Goal: Find specific page/section: Find specific page/section

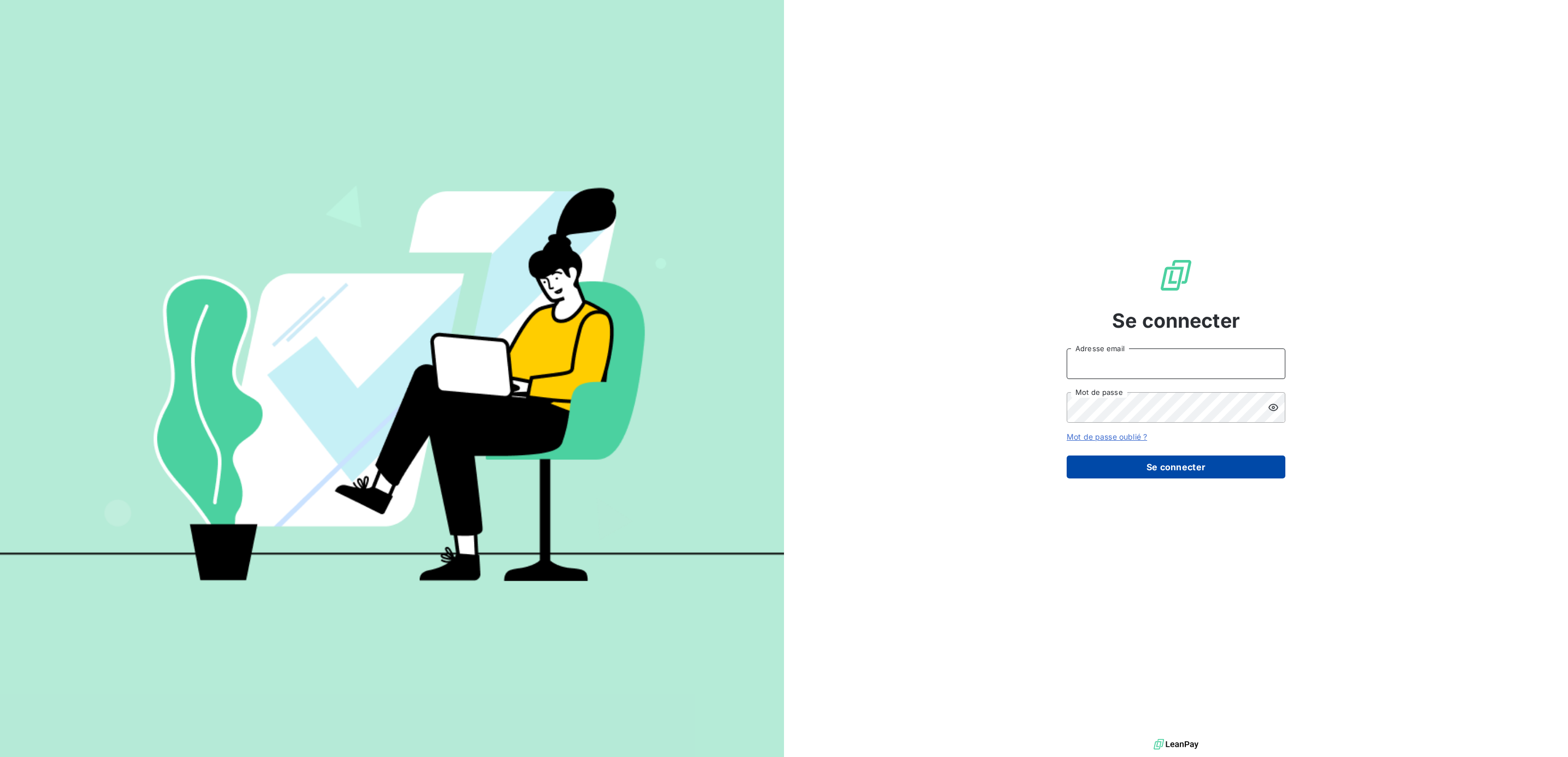
type input "anniedussuyer@beal-planet.com"
click at [1136, 462] on button "Se connecter" at bounding box center [1176, 467] width 219 height 23
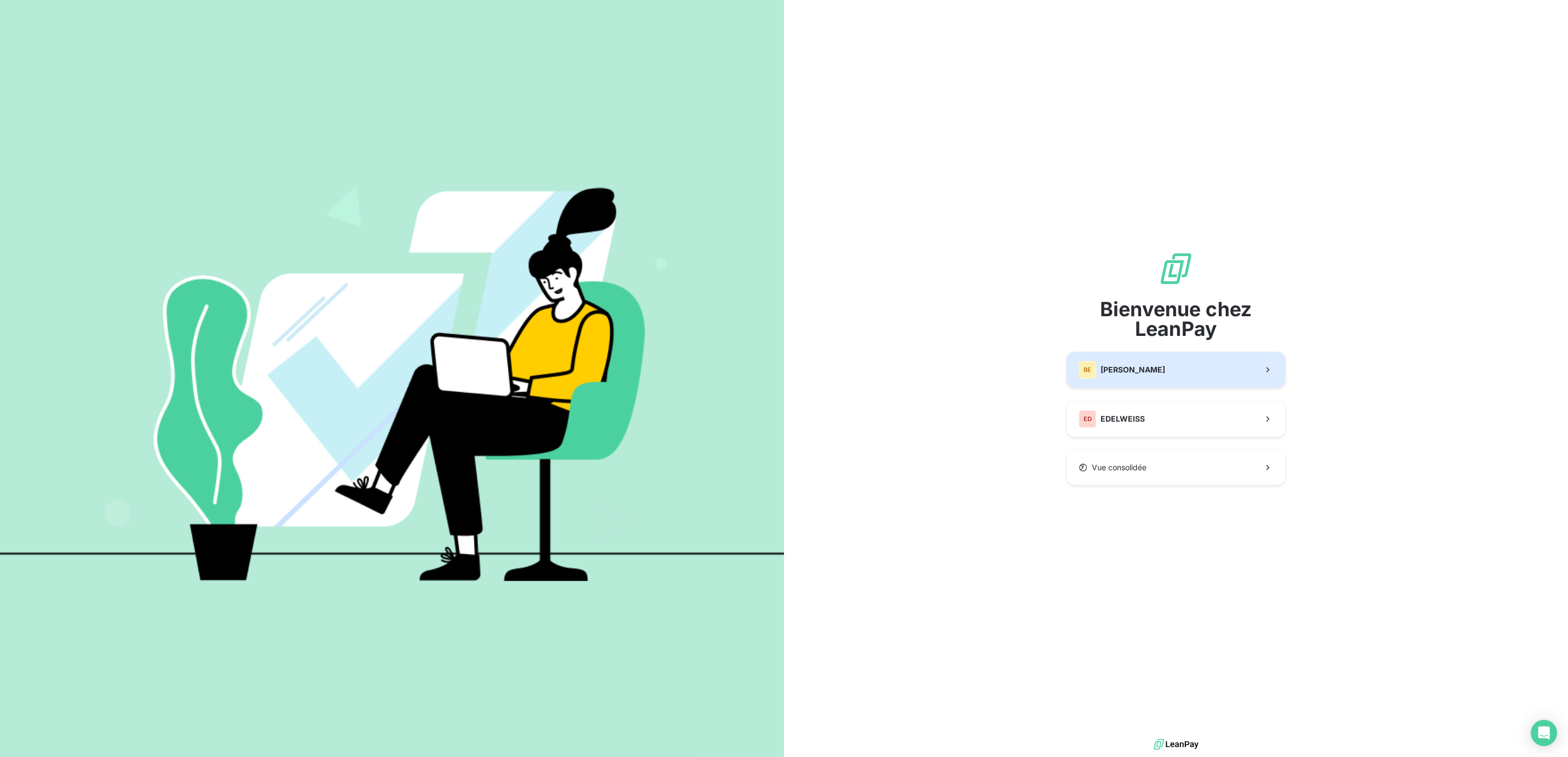
click at [1116, 366] on span "BEAL" at bounding box center [1133, 370] width 64 height 11
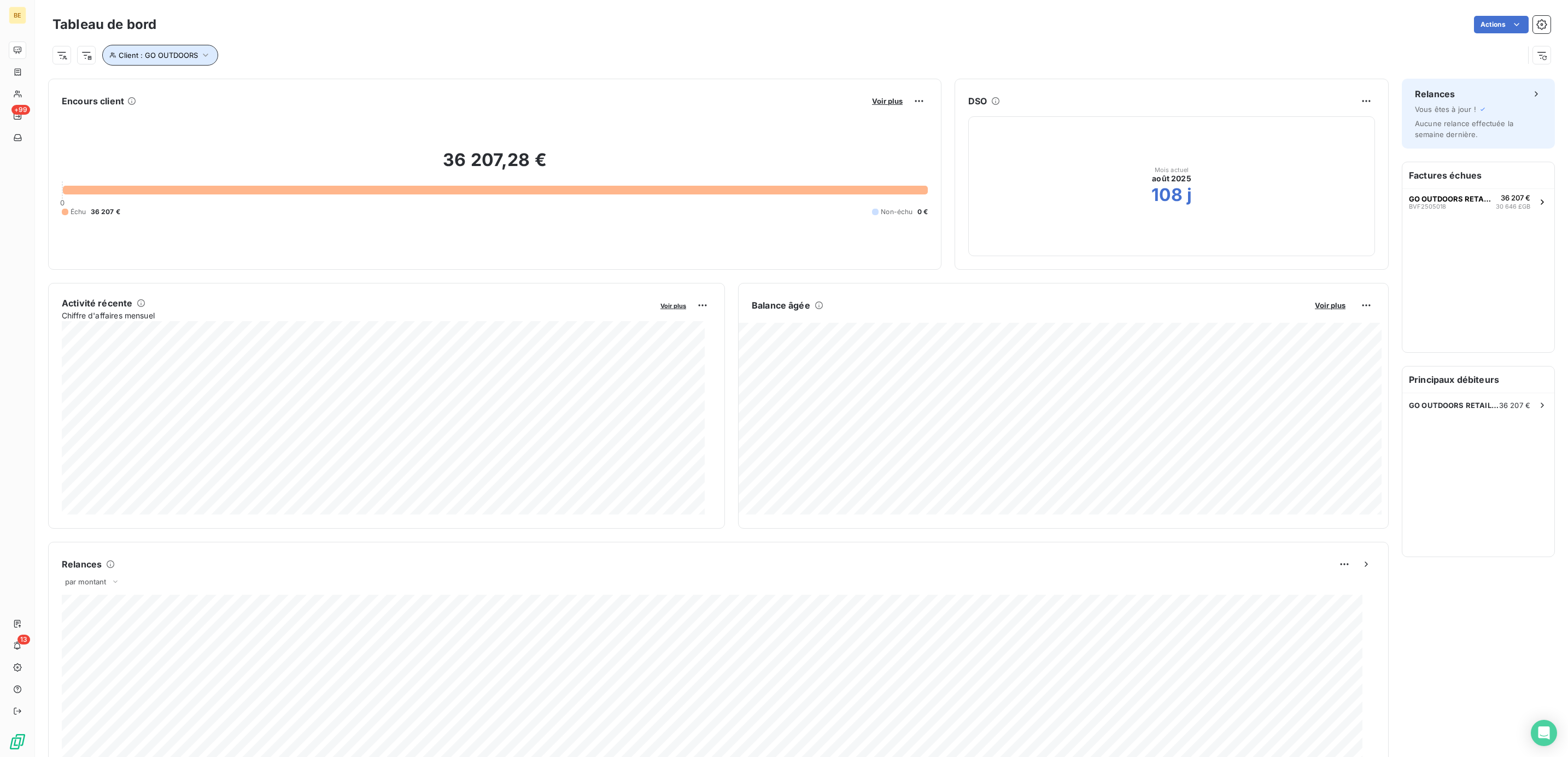
click at [174, 58] on span "Client : GO OUTDOORS" at bounding box center [158, 55] width 79 height 8
drag, startPoint x: 343, startPoint y: 82, endPoint x: 261, endPoint y: 86, distance: 82.1
click at [261, 86] on div "Client Contient like GO OUTDOORS" at bounding box center [259, 84] width 299 height 23
type input "MOUNTAIN AIR"
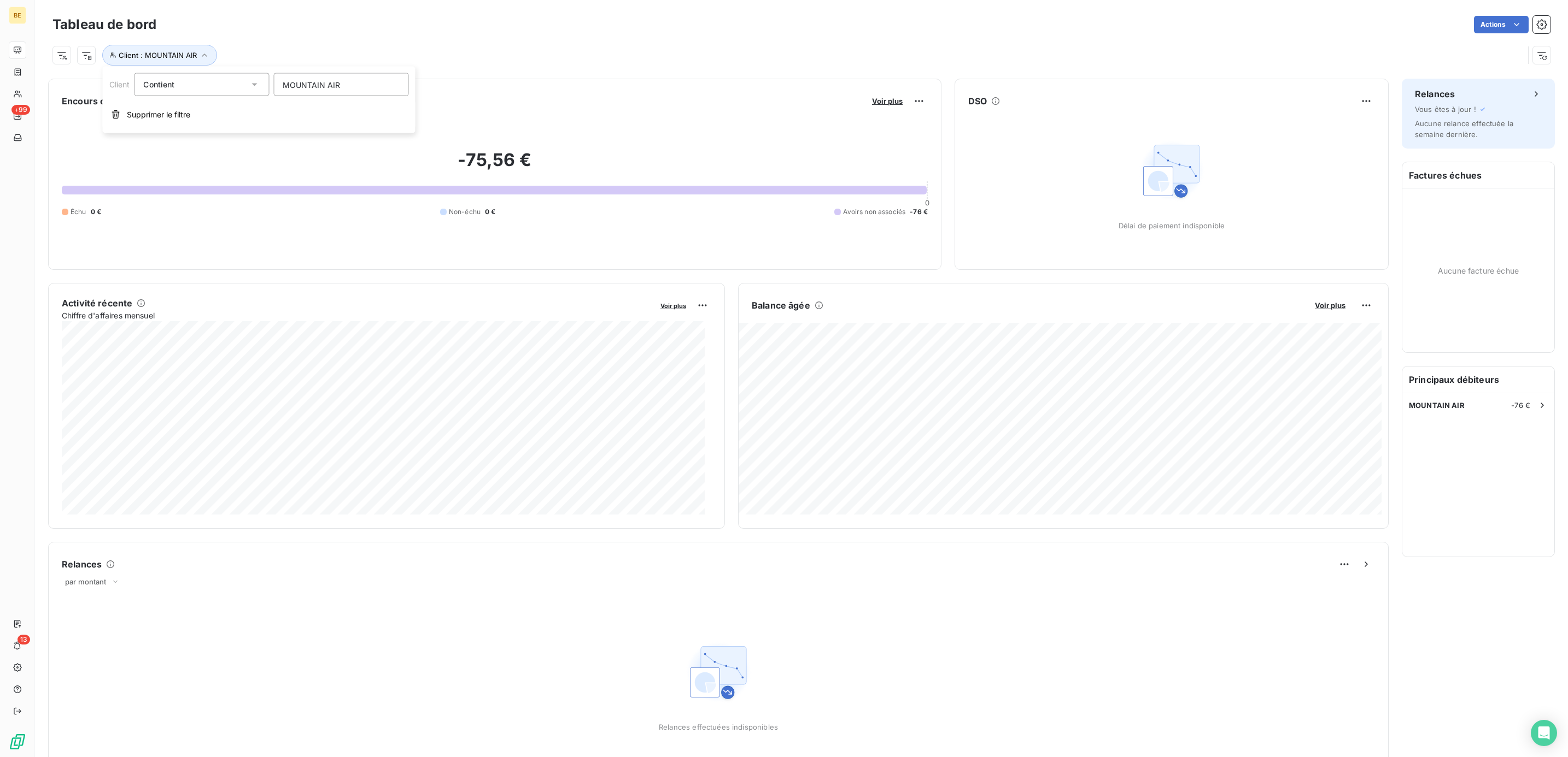
click at [681, 42] on div "Client : MOUNTAIN AIR" at bounding box center [801, 51] width 1498 height 30
